Goal: Find specific page/section: Find specific page/section

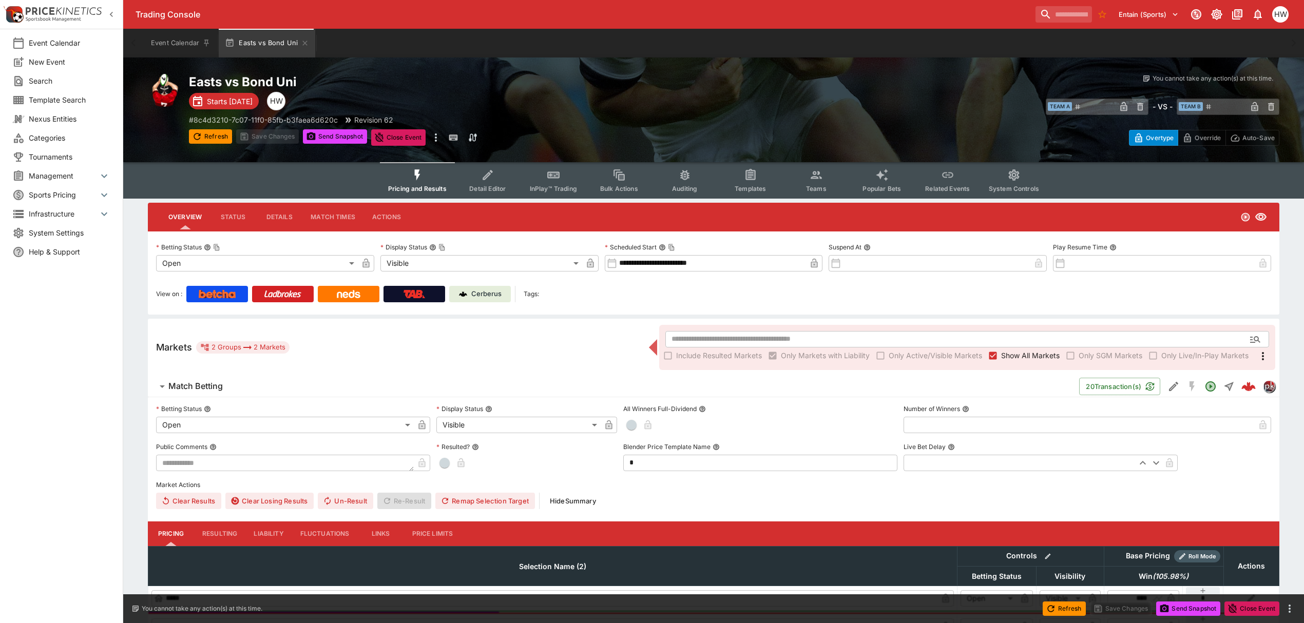
click at [501, 293] on p "Cerberus" at bounding box center [486, 294] width 30 height 10
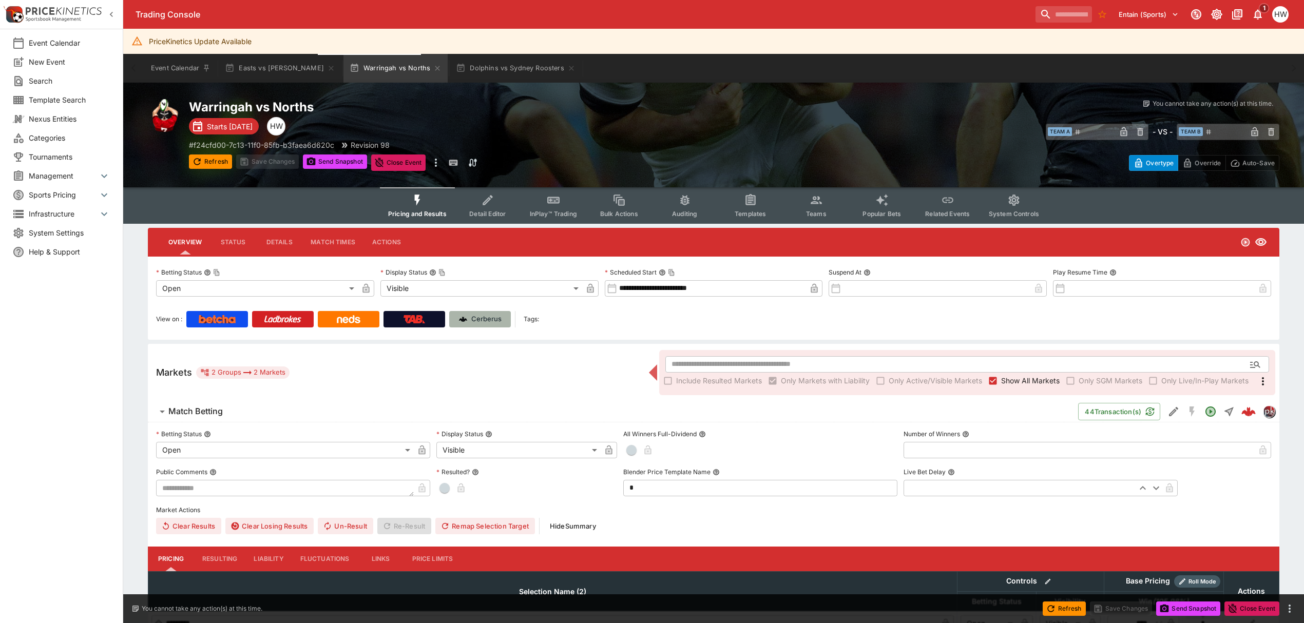
click at [487, 313] on link "Cerberus" at bounding box center [480, 319] width 62 height 16
click at [467, 69] on button "Dolphins vs Sydney Roosters" at bounding box center [516, 68] width 132 height 29
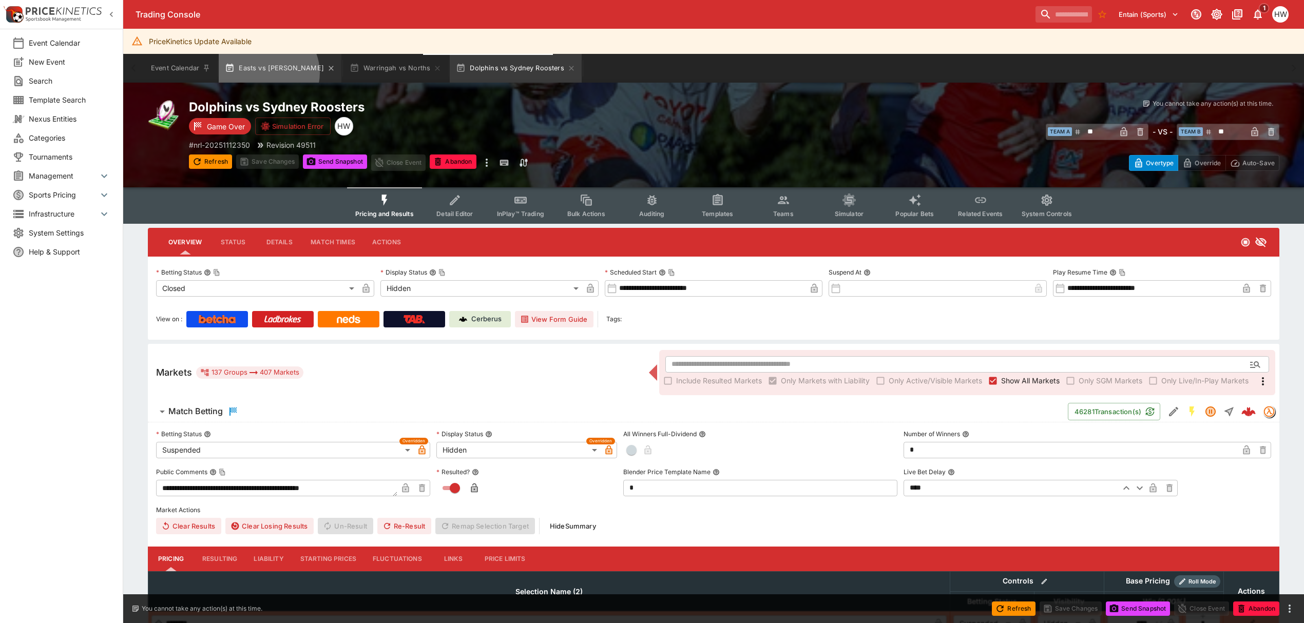
click at [265, 73] on button "Easts vs Eastwood" at bounding box center [280, 68] width 123 height 29
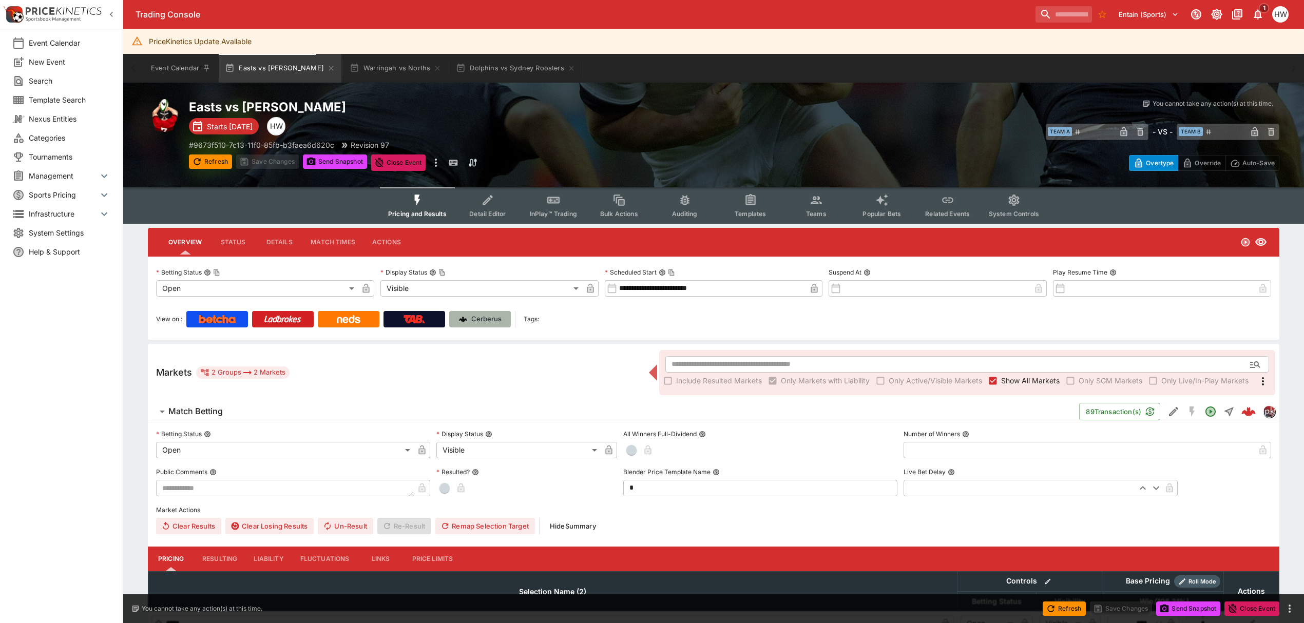
click at [470, 311] on link "Cerberus" at bounding box center [480, 319] width 62 height 16
